Goal: Task Accomplishment & Management: Complete application form

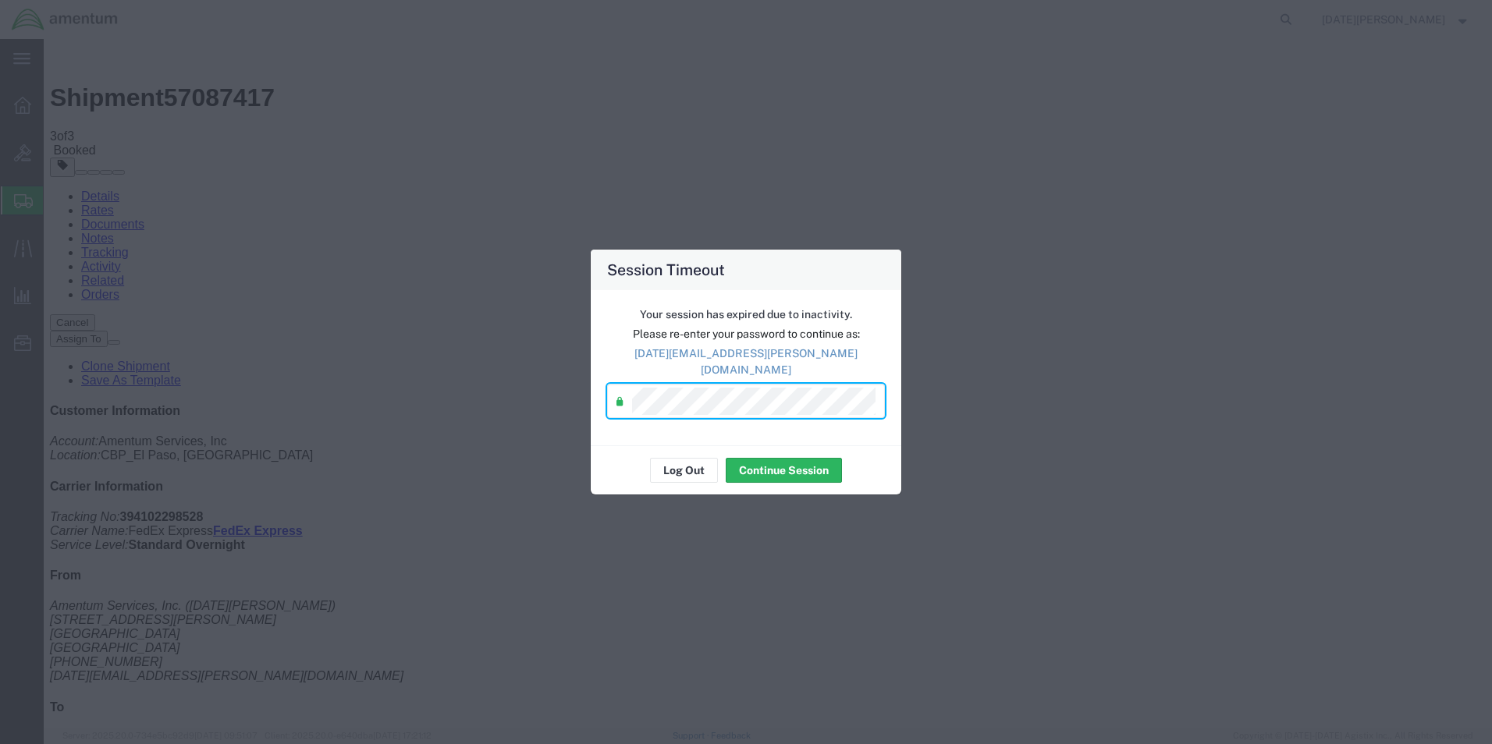
click at [778, 482] on div "Log Out Continue Session" at bounding box center [746, 469] width 311 height 49
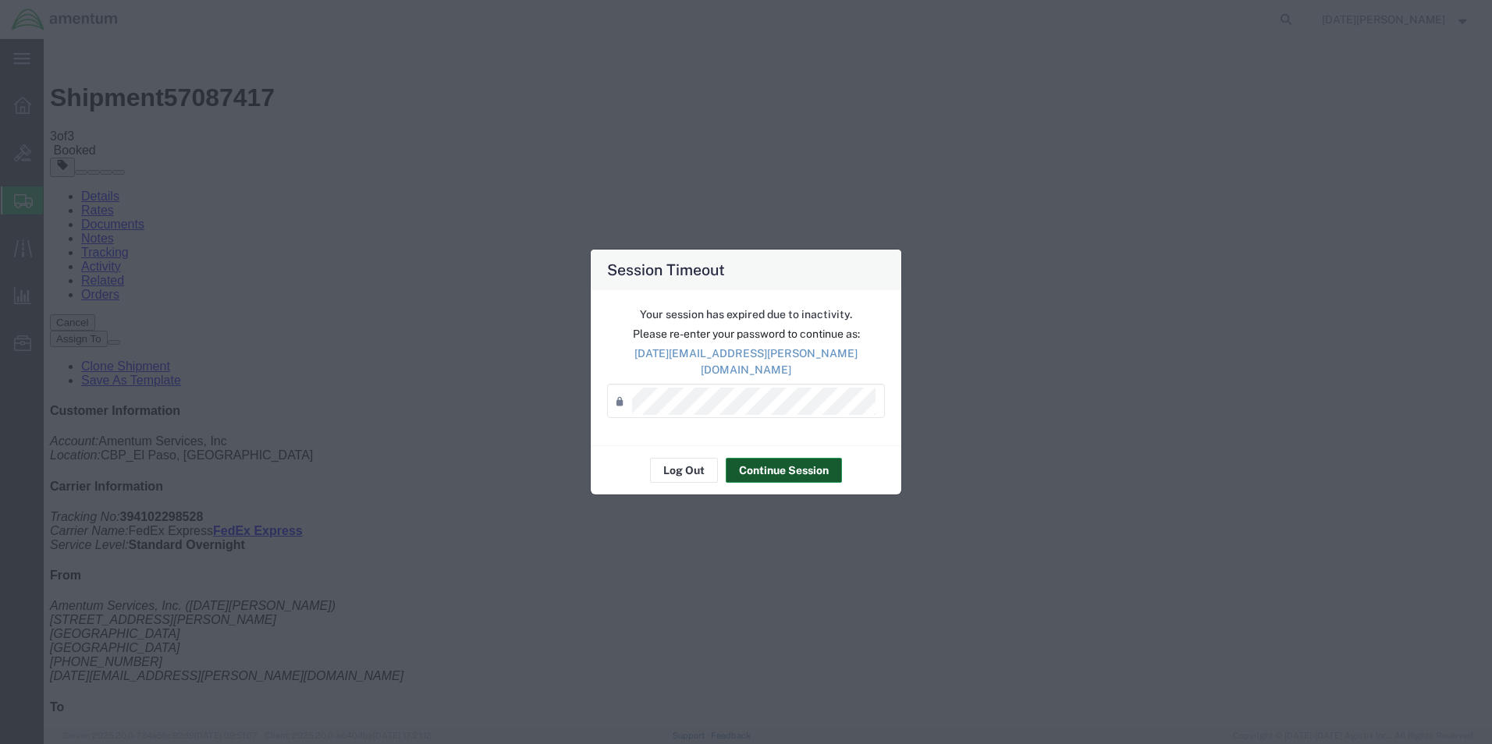
click at [778, 473] on button "Continue Session" at bounding box center [784, 470] width 116 height 25
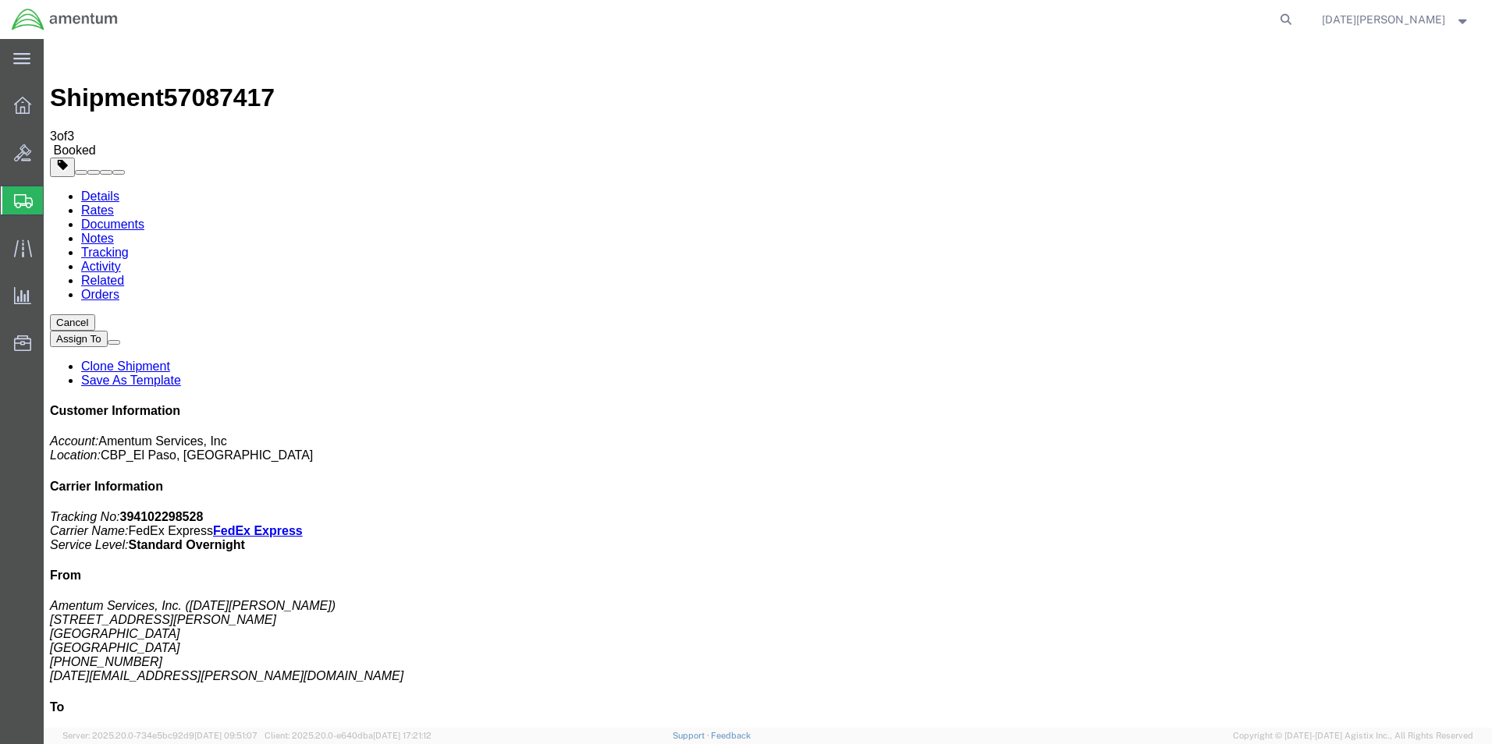
click at [0, 0] on span "Create from Template" at bounding box center [0, 0] width 0 height 0
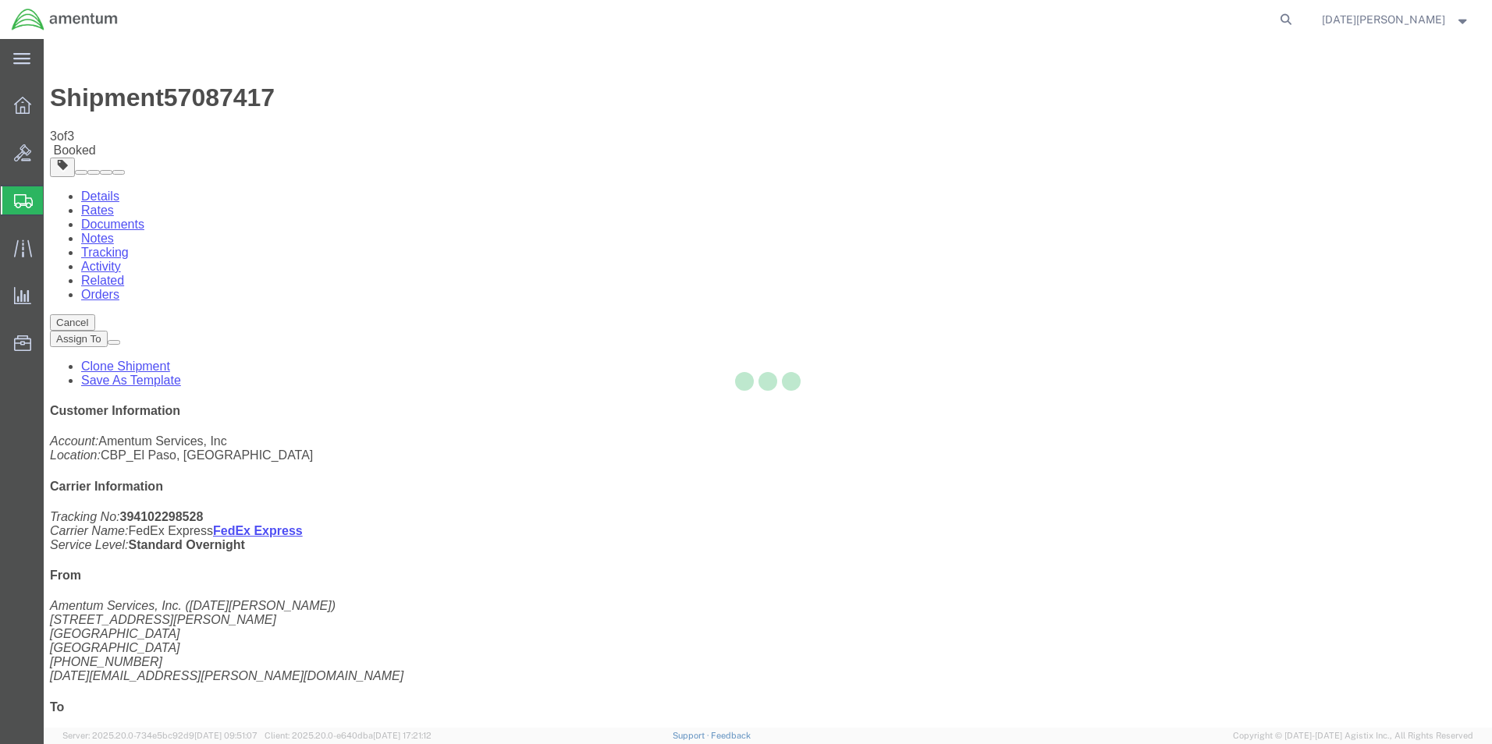
click at [15, 202] on icon at bounding box center [23, 201] width 19 height 14
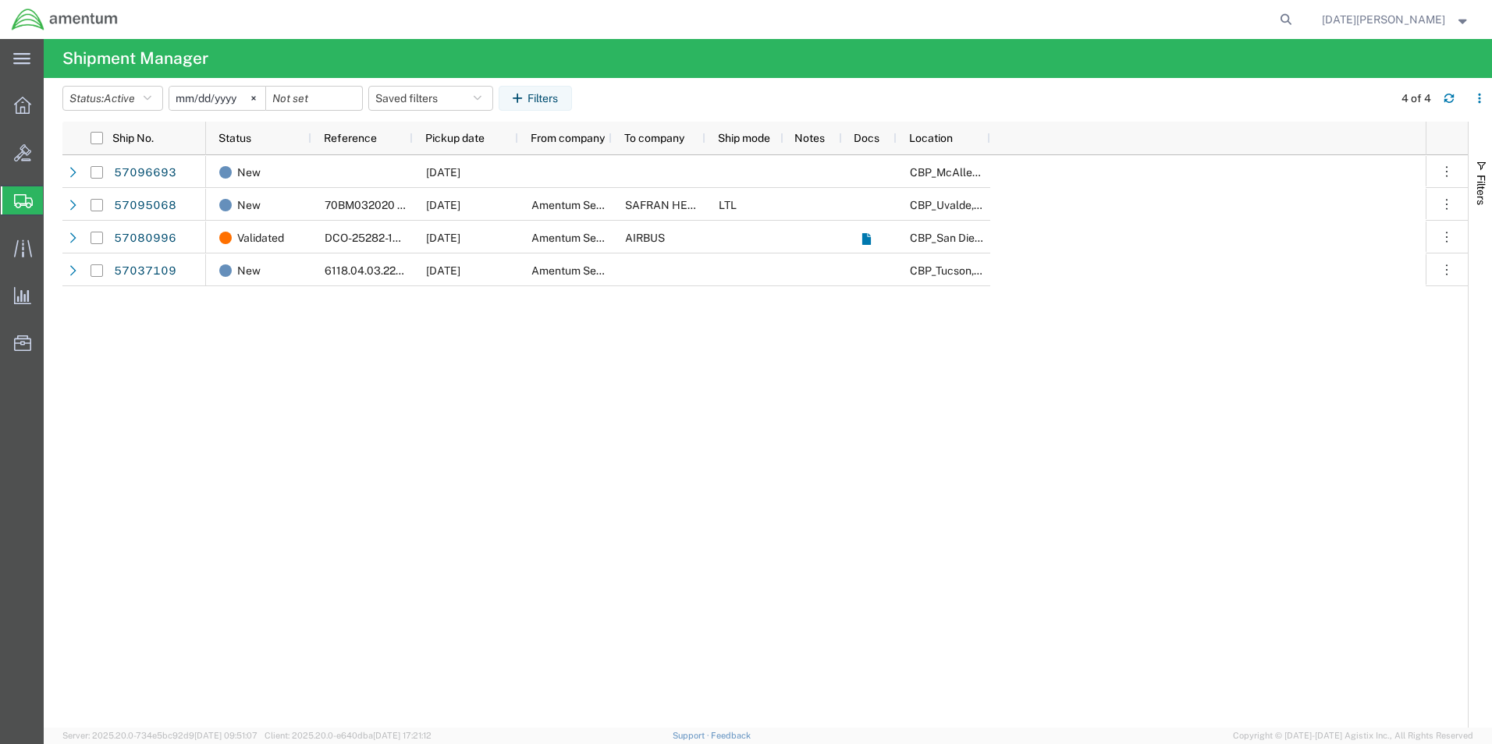
click at [0, 0] on span "Create from Template" at bounding box center [0, 0] width 0 height 0
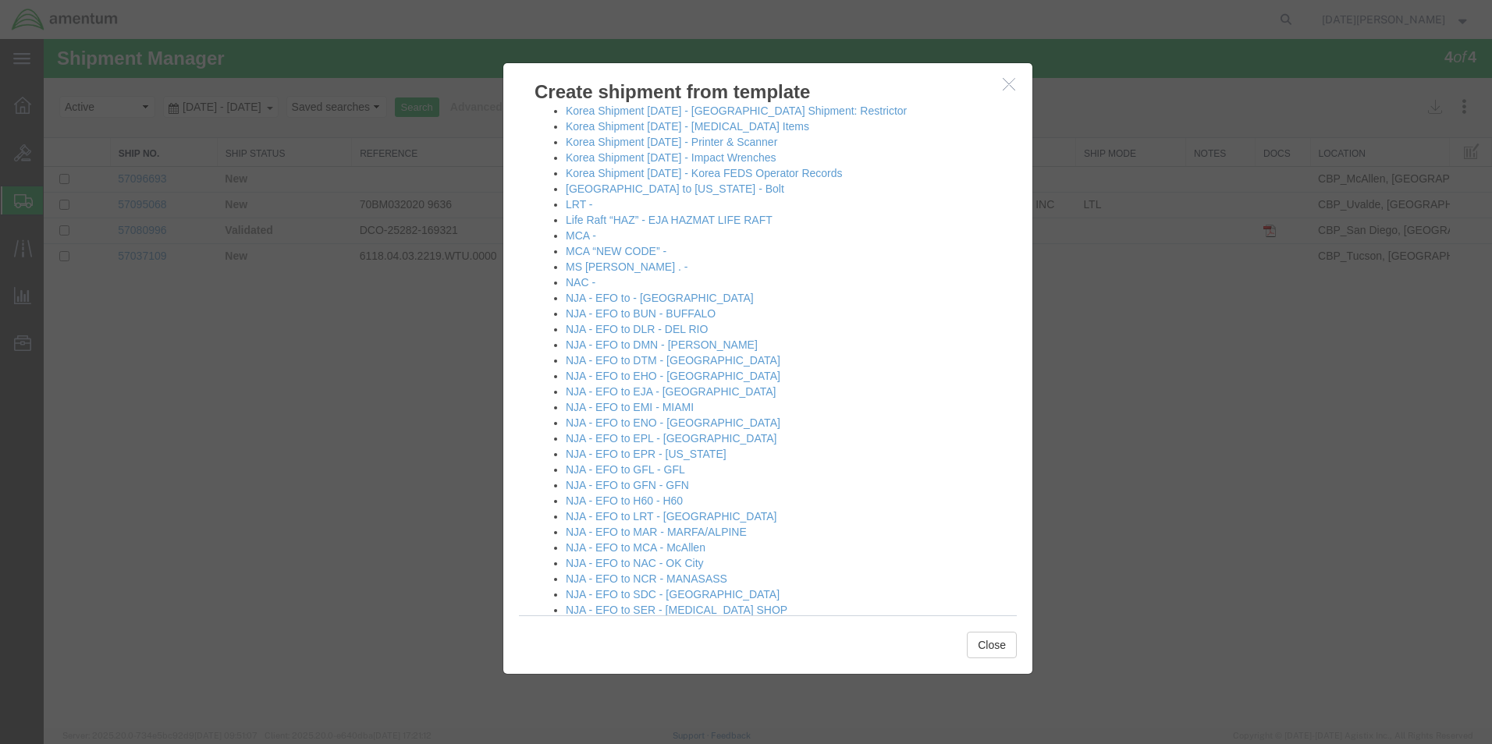
scroll to position [1014, 0]
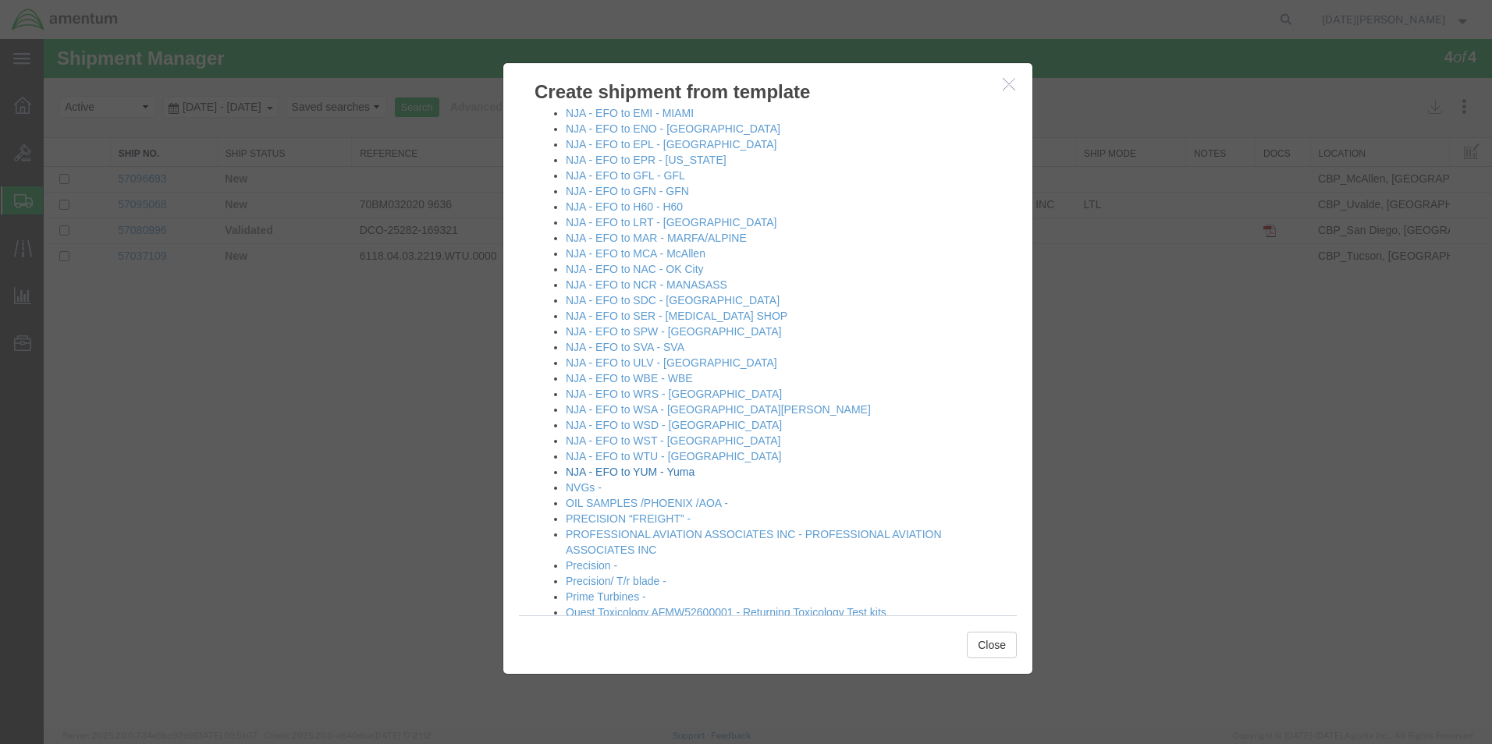
click at [655, 476] on link "NJA - EFO to YUM - Yuma" at bounding box center [630, 472] width 129 height 12
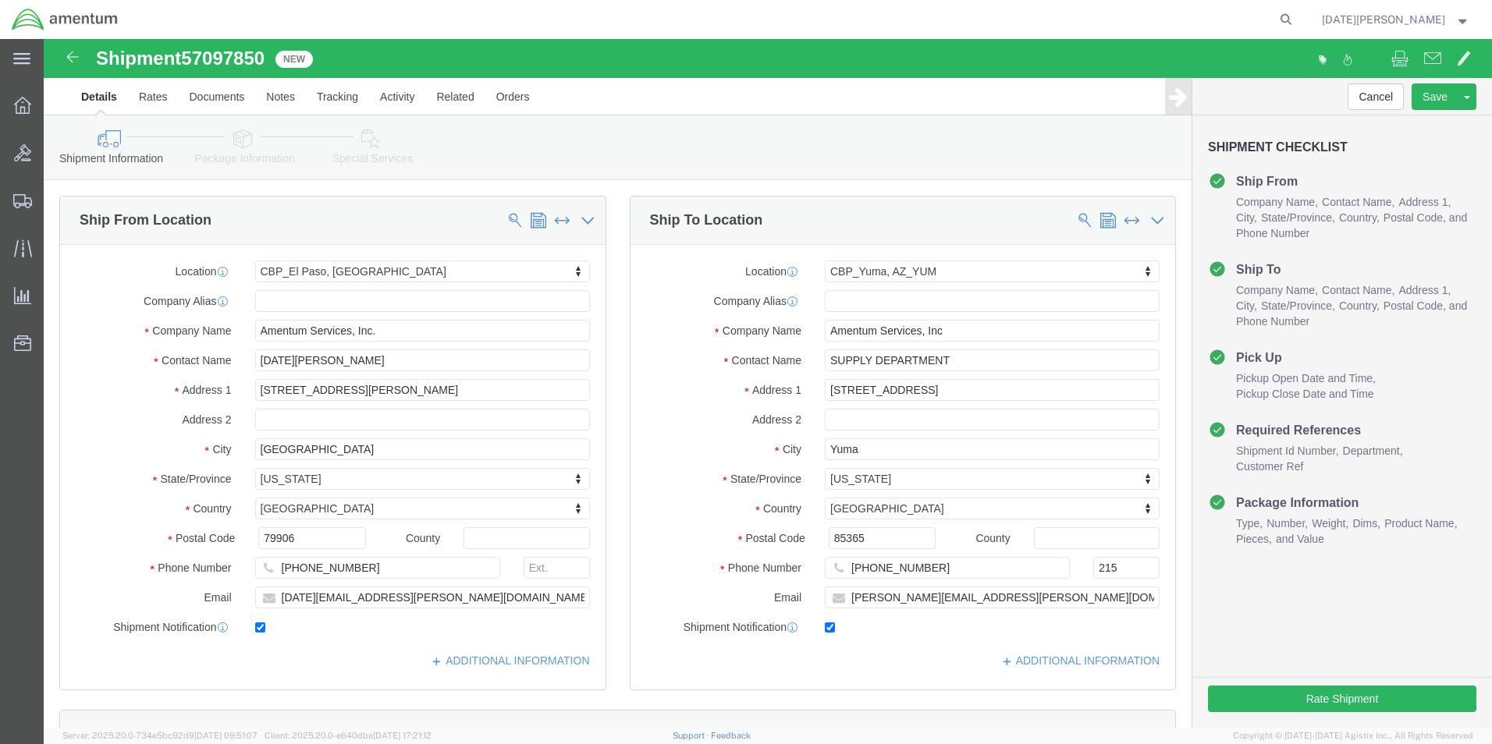
select select "49939"
select select "49951"
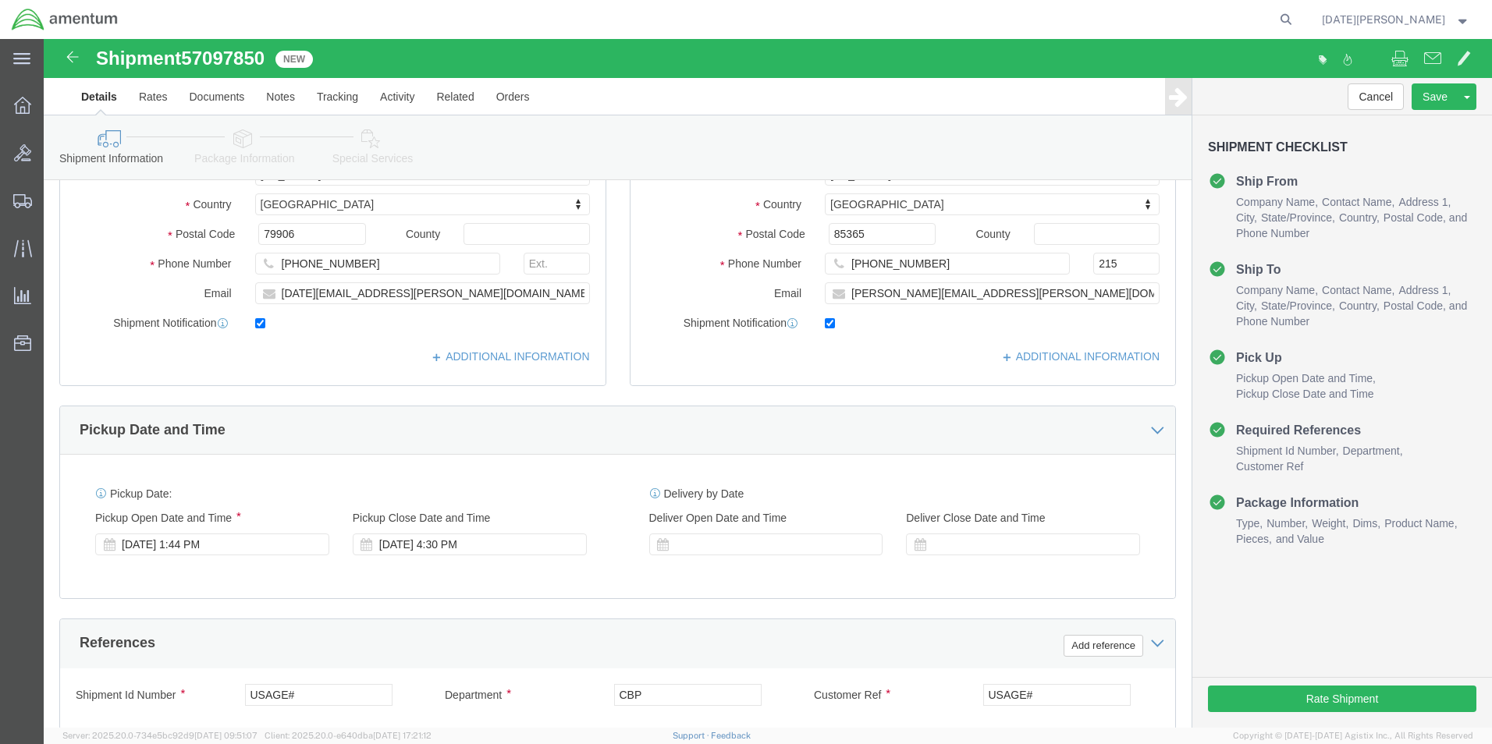
scroll to position [312, 0]
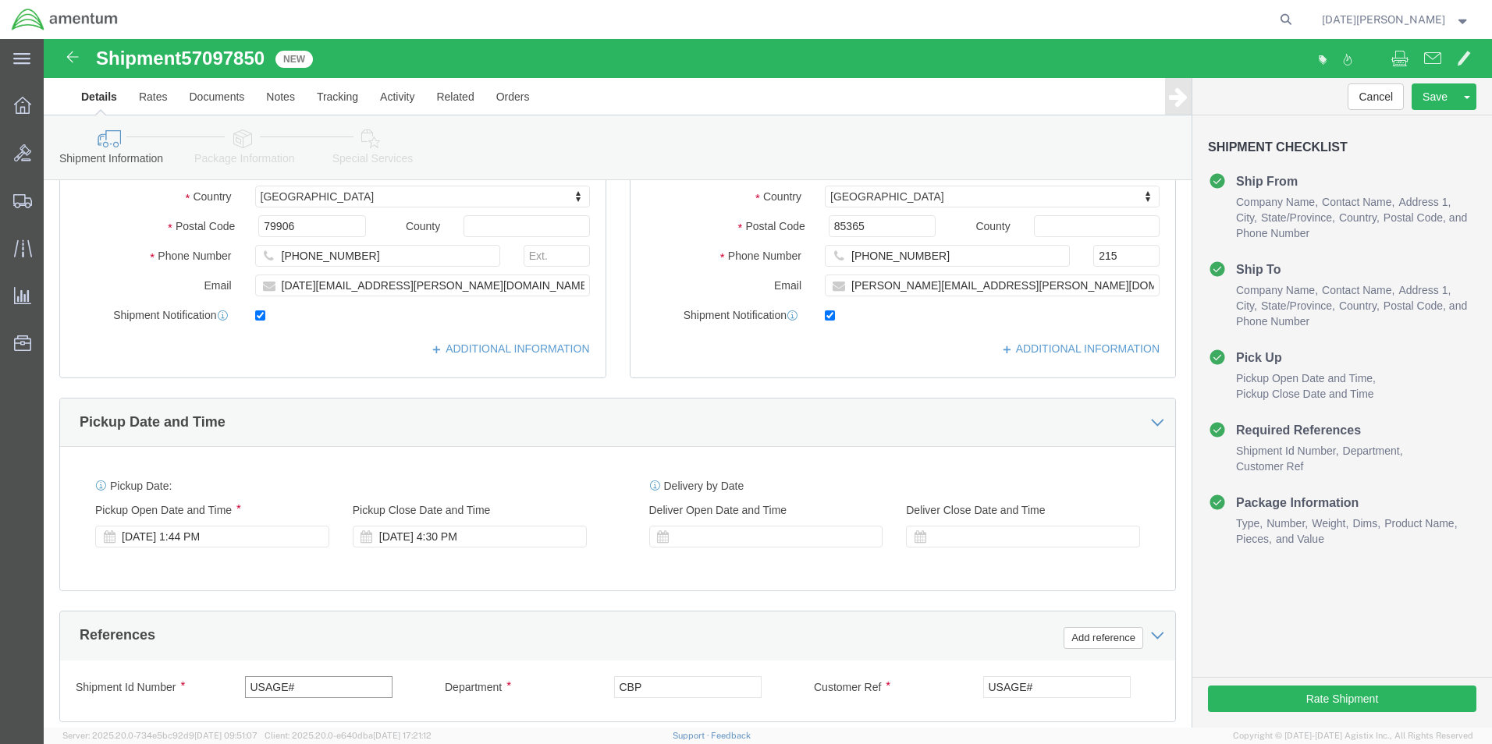
drag, startPoint x: 281, startPoint y: 640, endPoint x: 155, endPoint y: 639, distance: 125.6
click div "Shipment Id Number USAGE#"
type input "578-011345"
paste input "578-011345"
type input "578-011345"
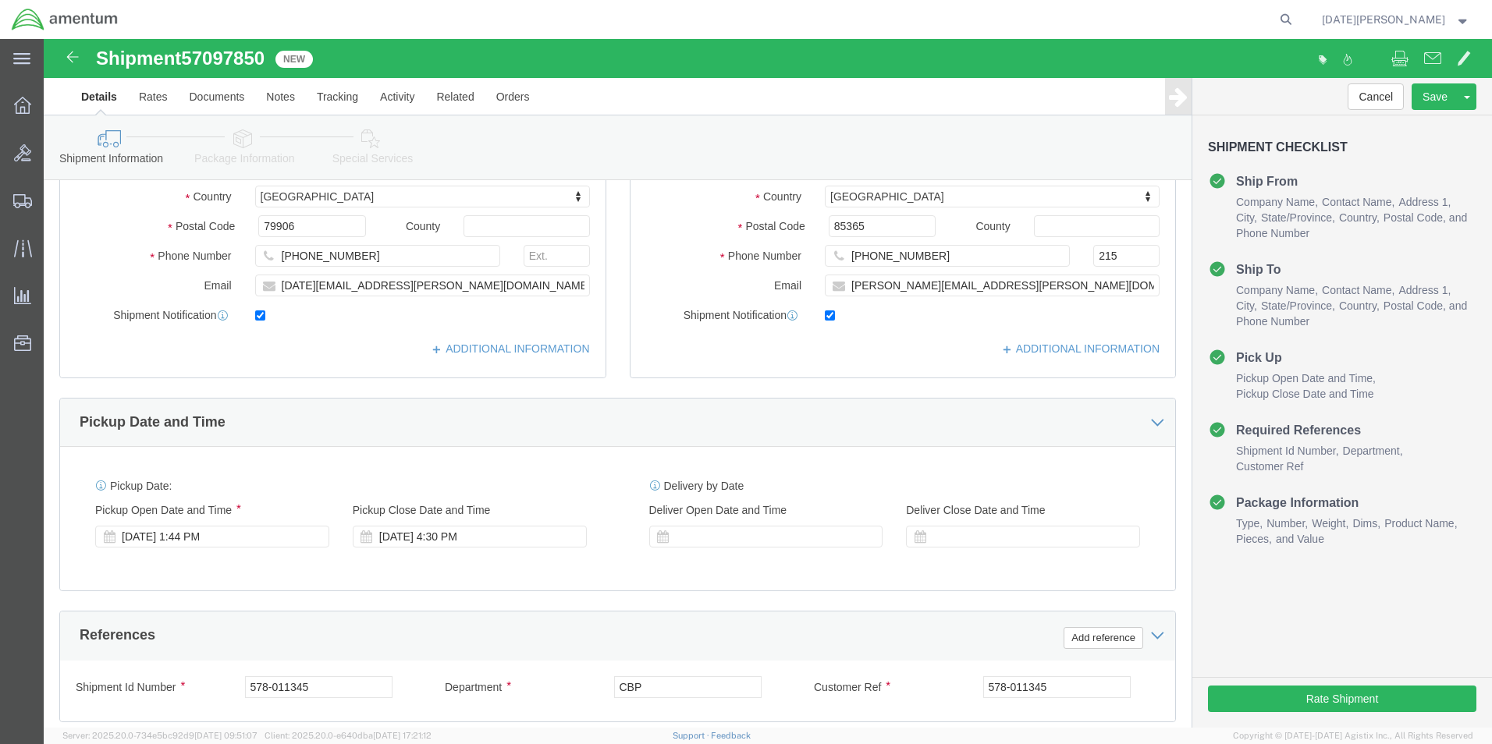
scroll to position [651, 0]
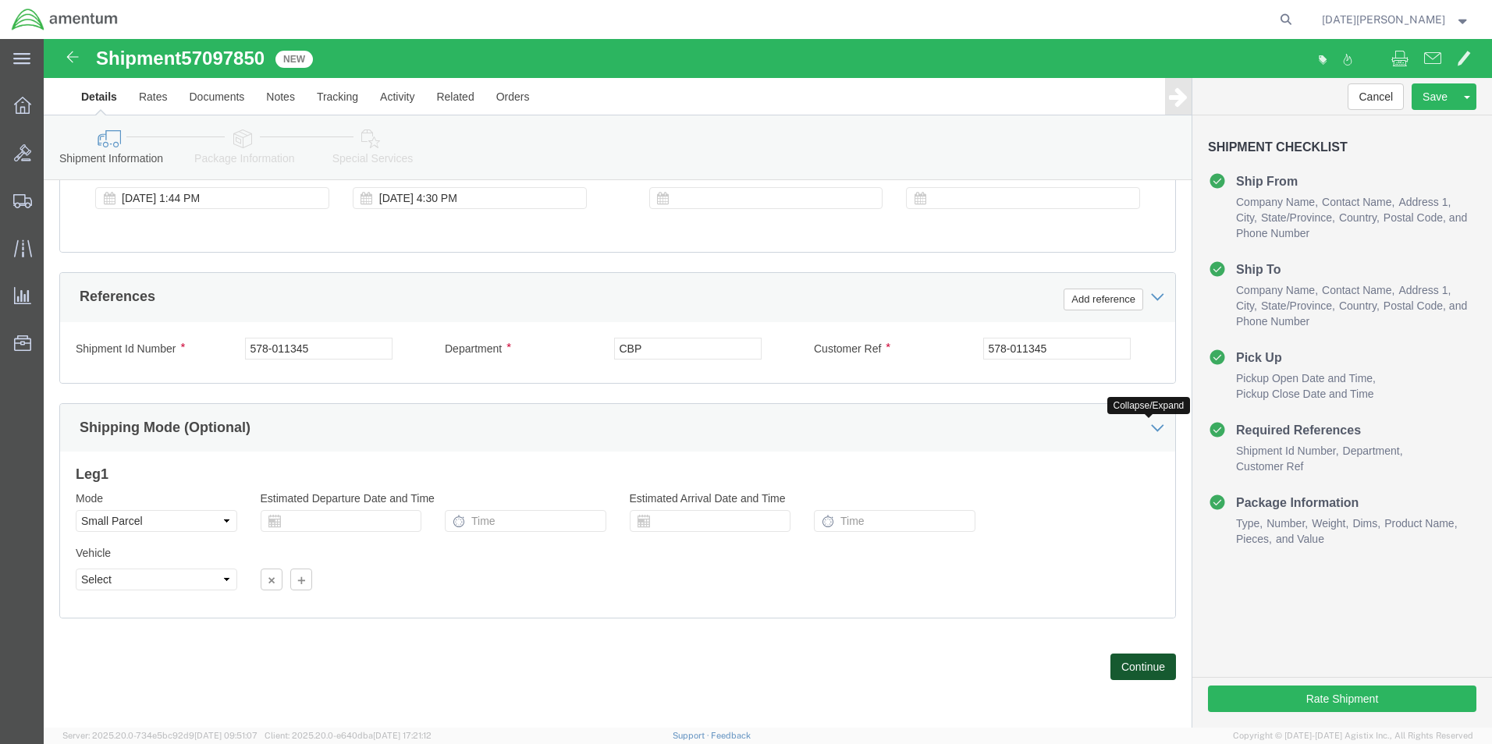
click button "Continue"
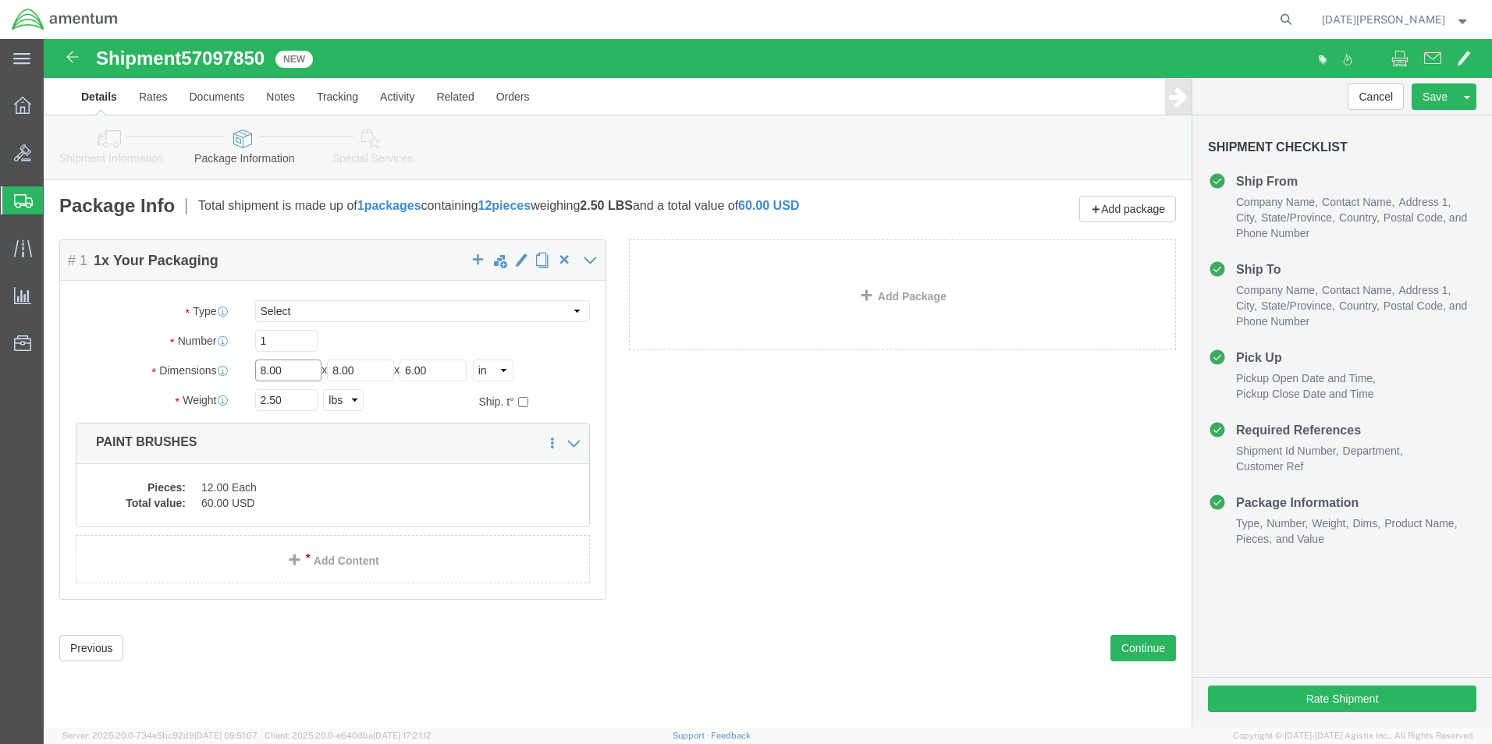
drag, startPoint x: 246, startPoint y: 331, endPoint x: 23, endPoint y: 315, distance: 222.9
click div "Package Type Select Bale(s) Basket(s) Bolt(s) Bottle(s) Buckets Bulk Bundle(s) …"
type input "36"
type input "11"
type input "10"
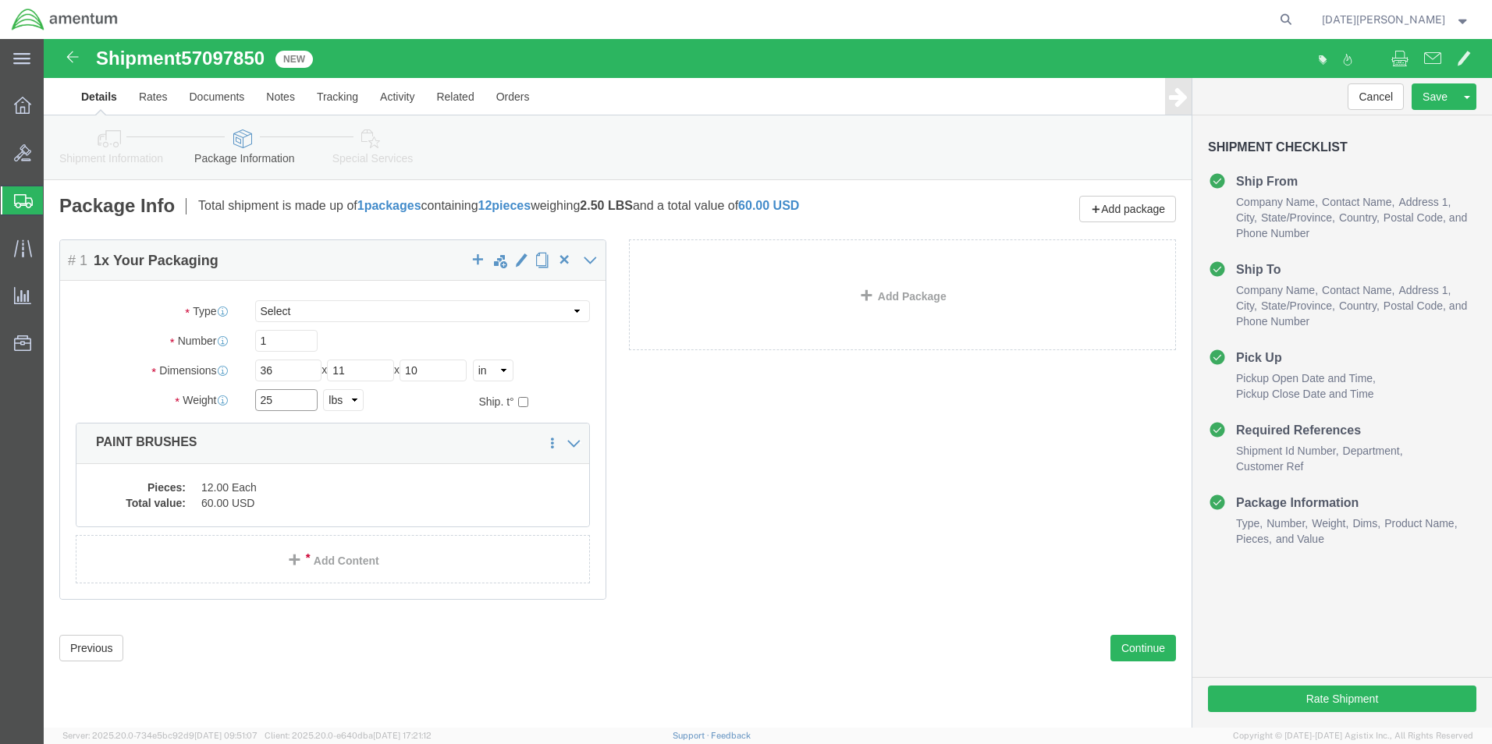
type input "25"
click dd "12.00 Each"
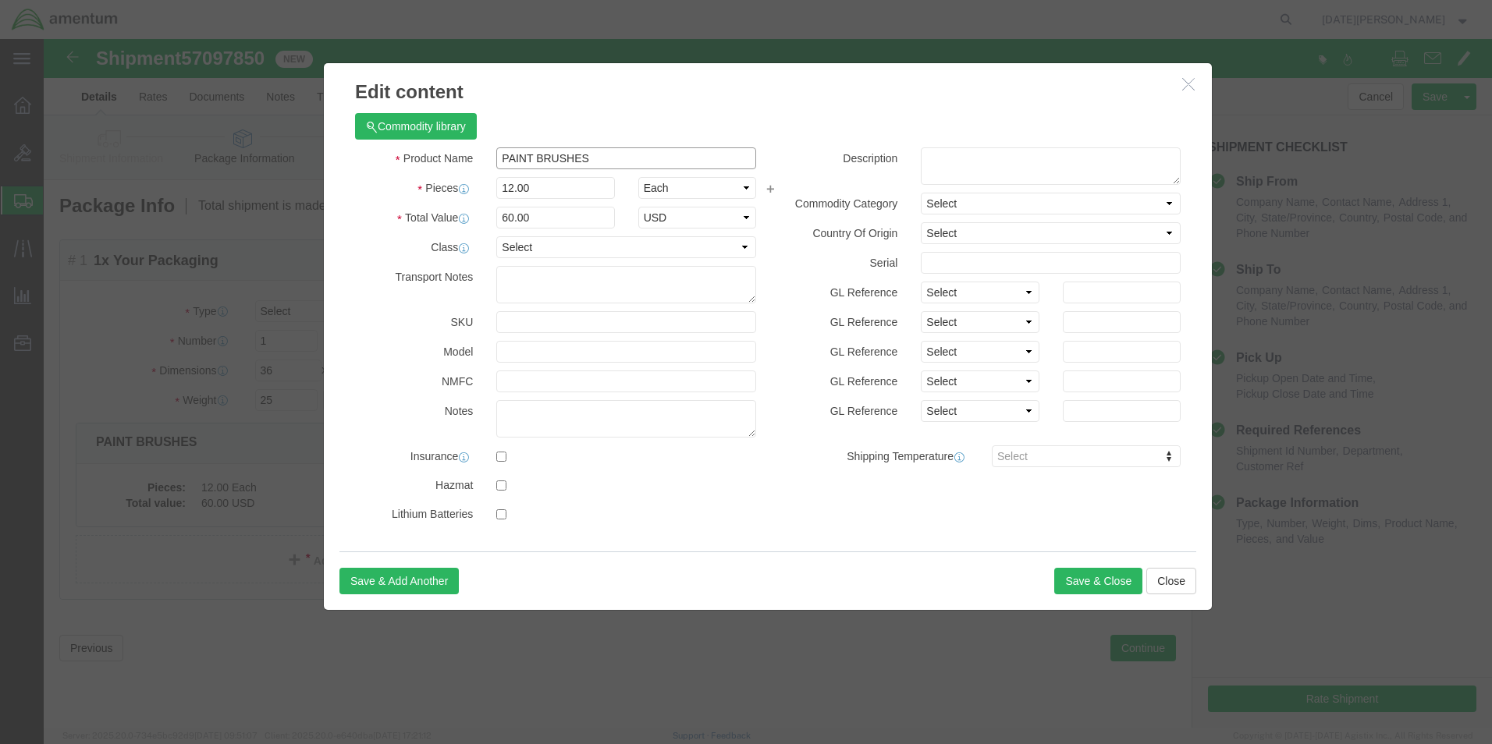
click input "PAINT BRUSHES"
type input "TAIL ROTOR SHAFT"
type input "1"
type input "5"
type input "2"
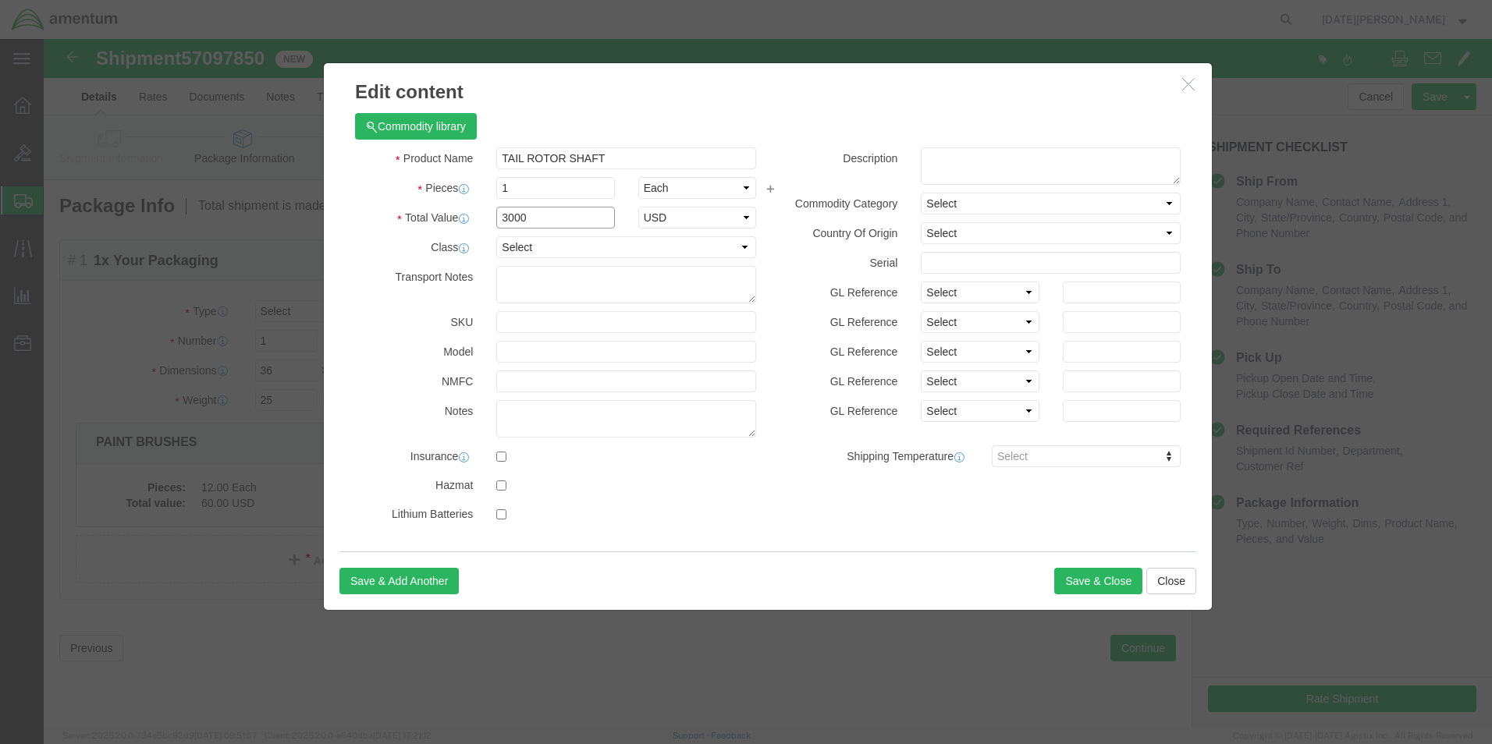
type input "3000"
select select "USD"
click button "Save & Close"
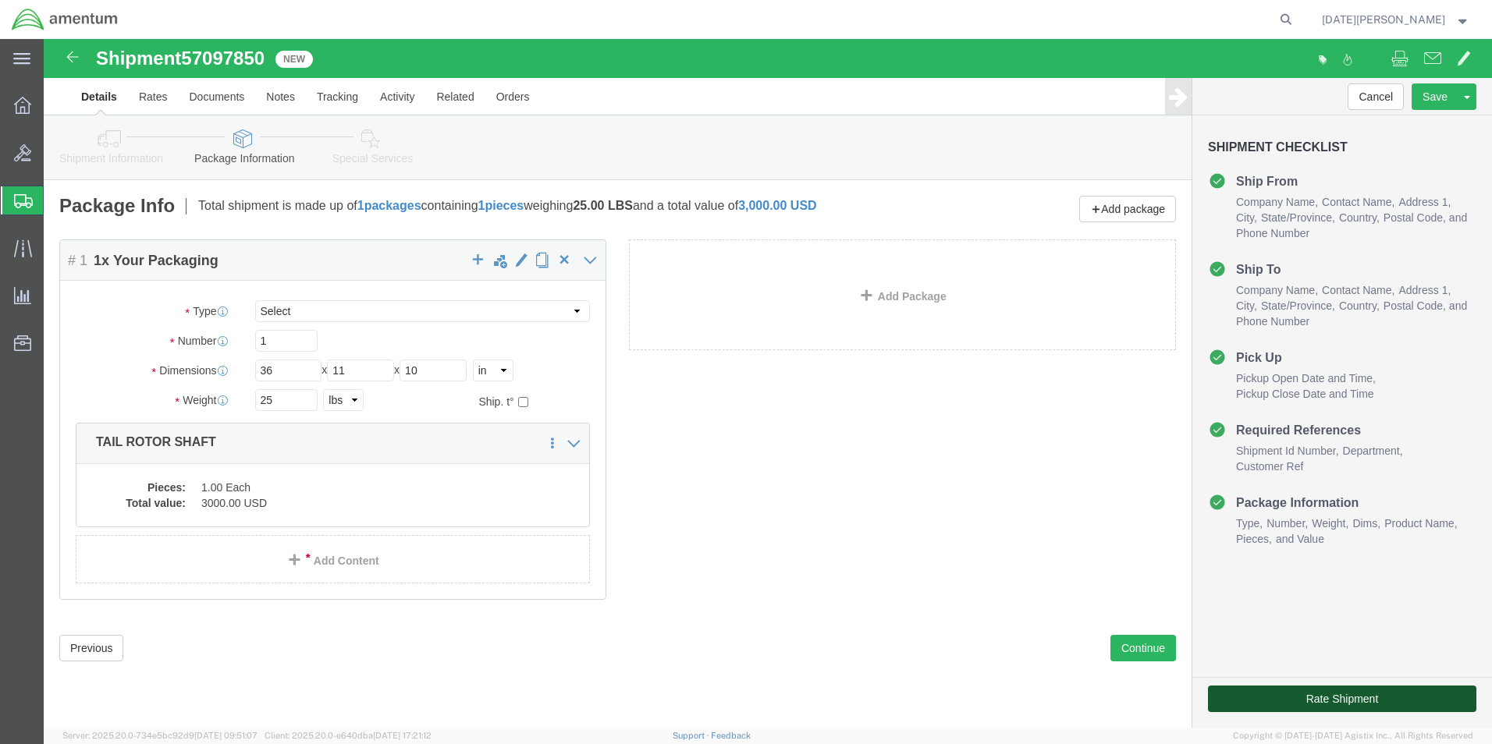
click button "Rate Shipment"
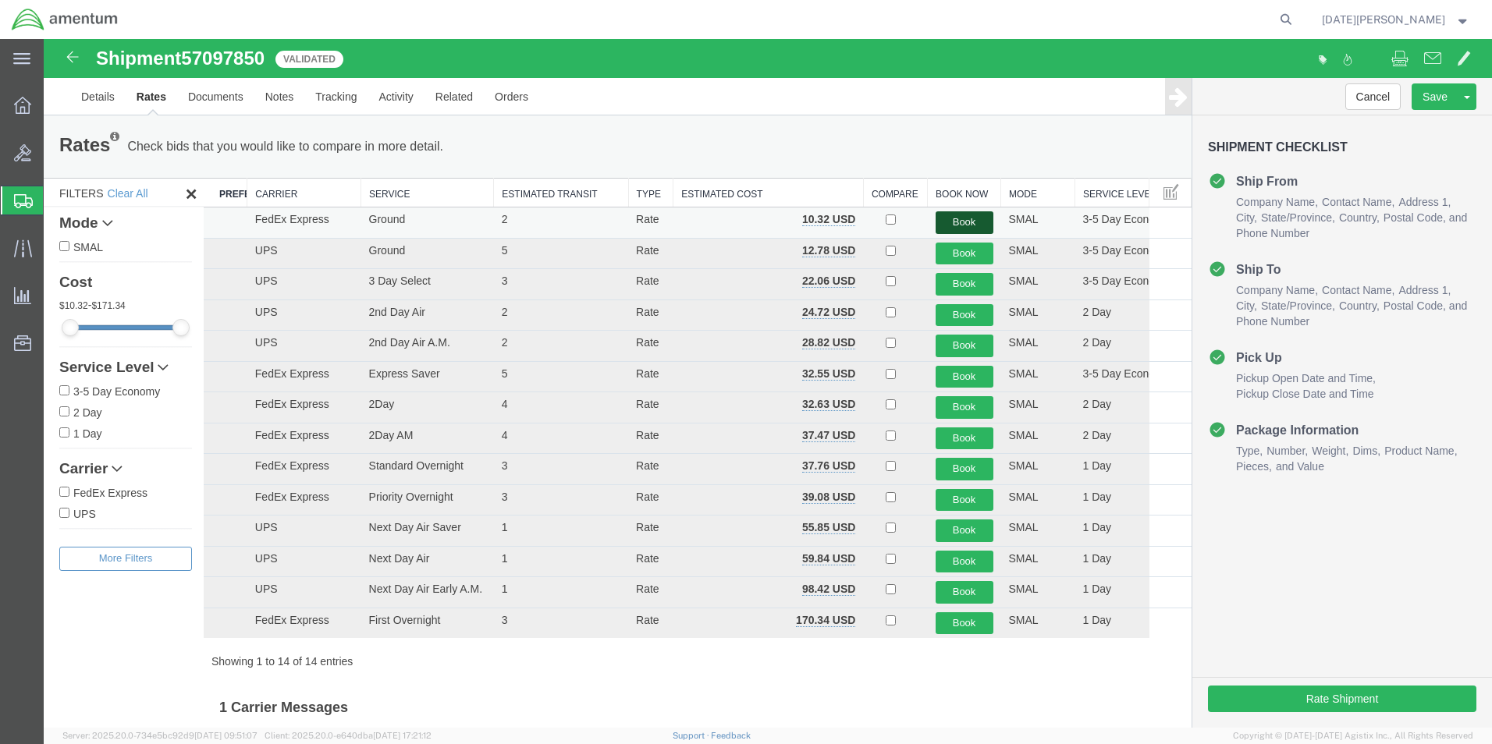
click at [945, 223] on button "Book" at bounding box center [964, 222] width 58 height 23
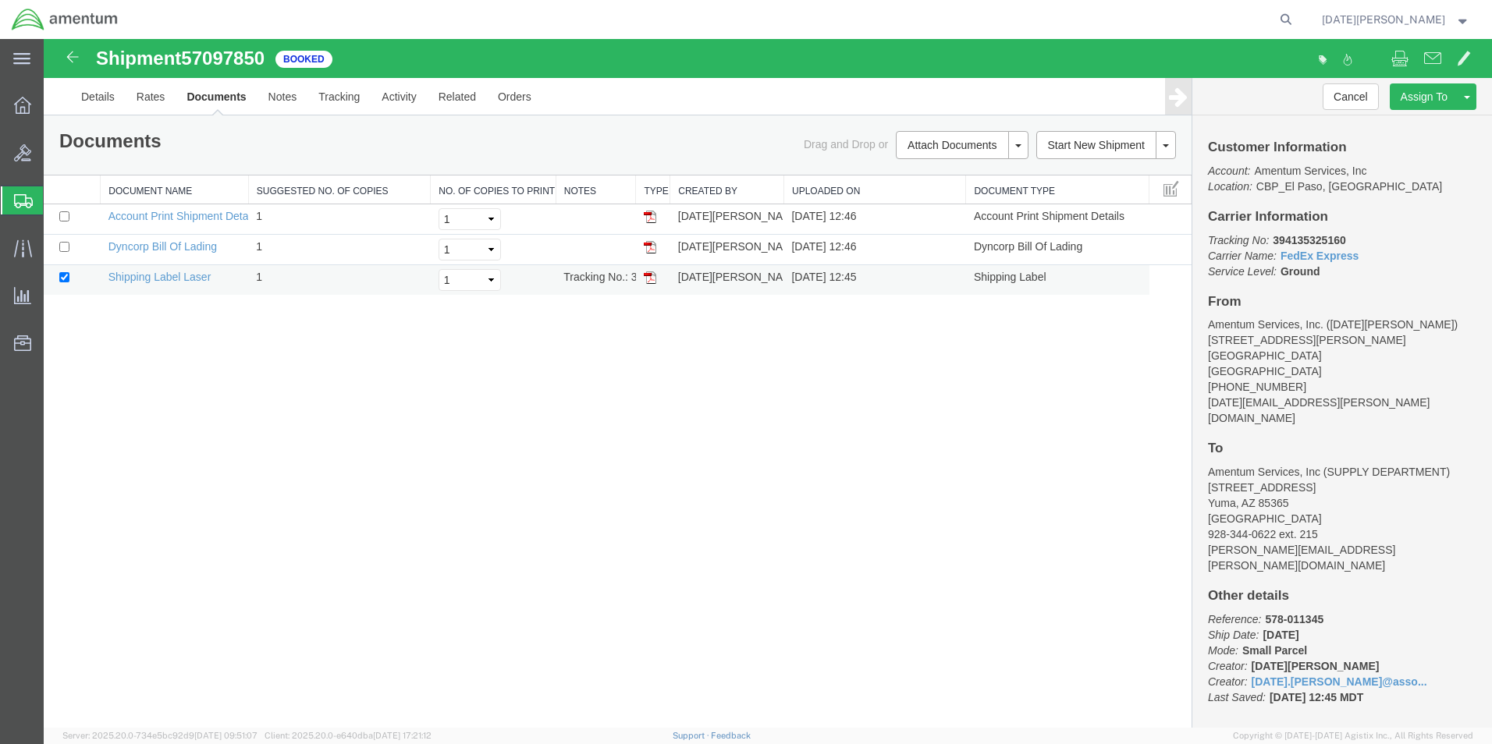
click at [650, 280] on img at bounding box center [650, 277] width 12 height 12
